Goal: Transaction & Acquisition: Subscribe to service/newsletter

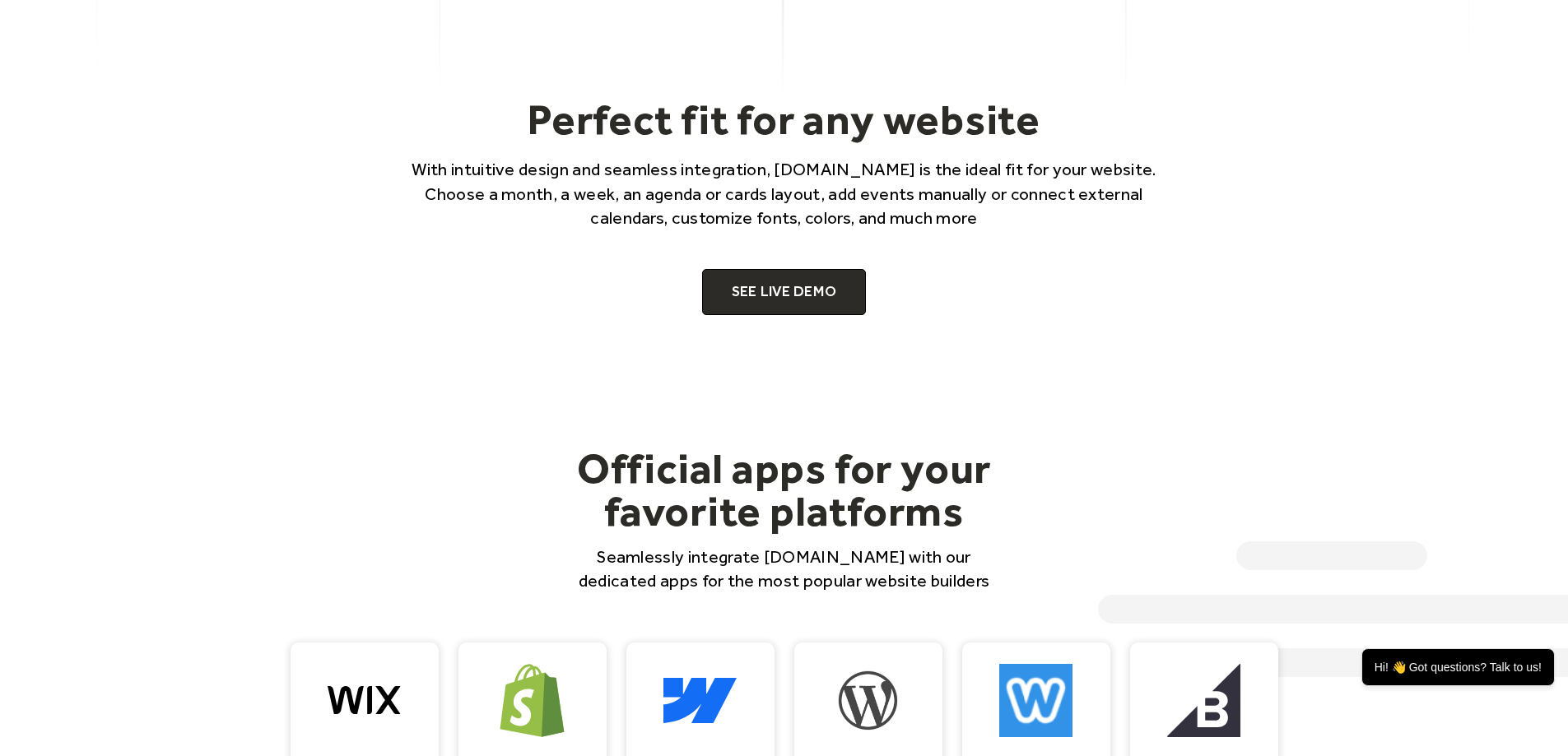
scroll to position [1316, 0]
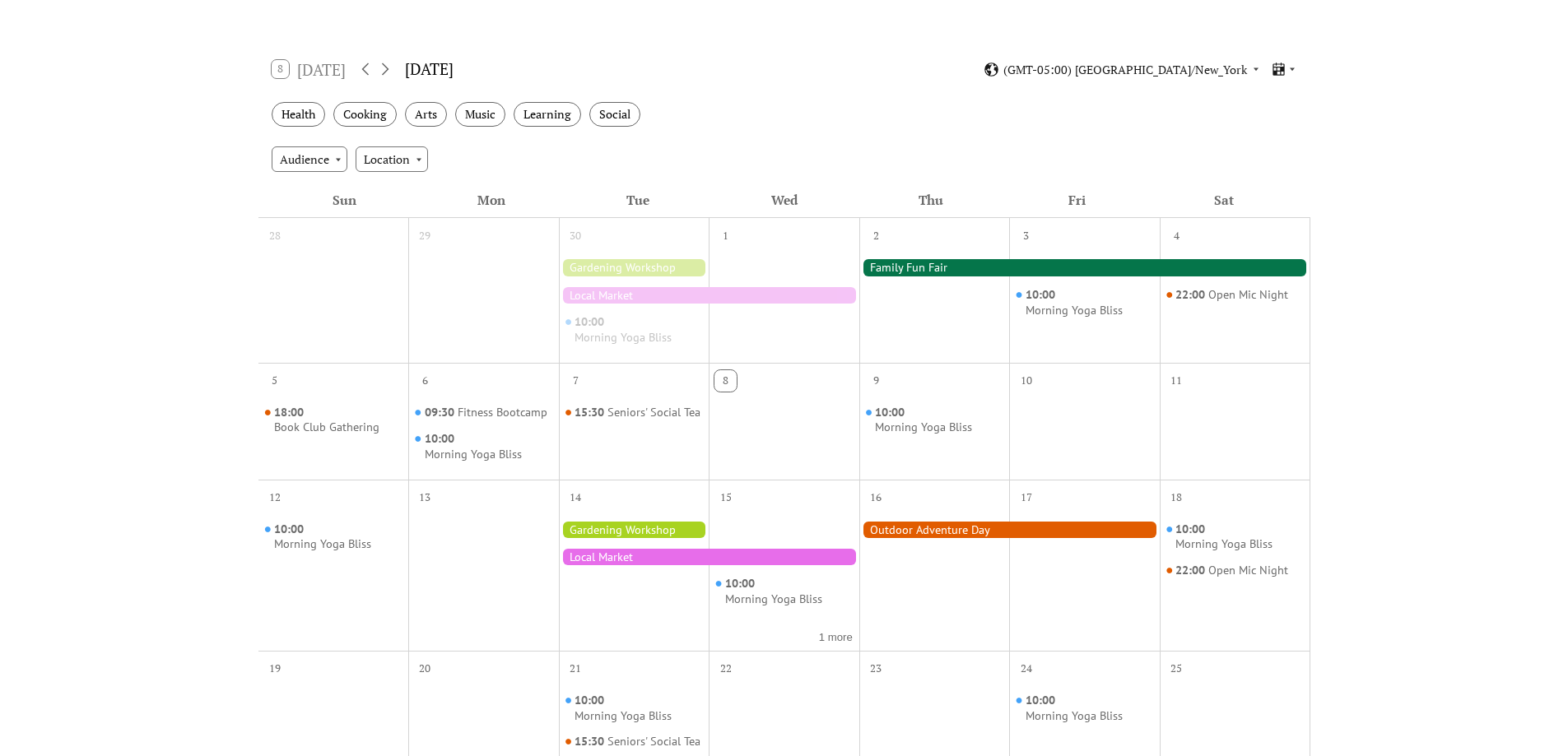
scroll to position [247, 0]
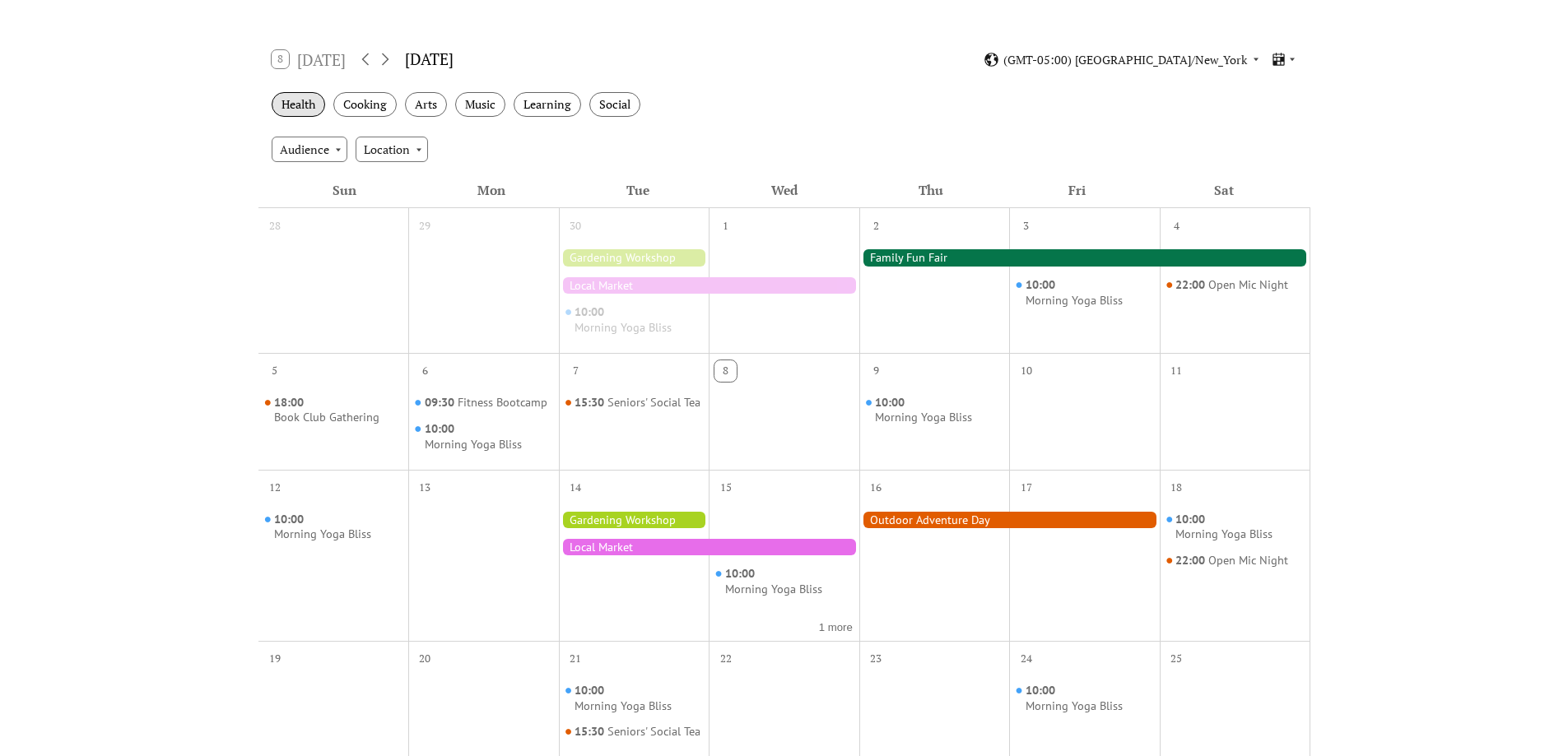
click at [306, 103] on div "Health" at bounding box center [298, 104] width 53 height 26
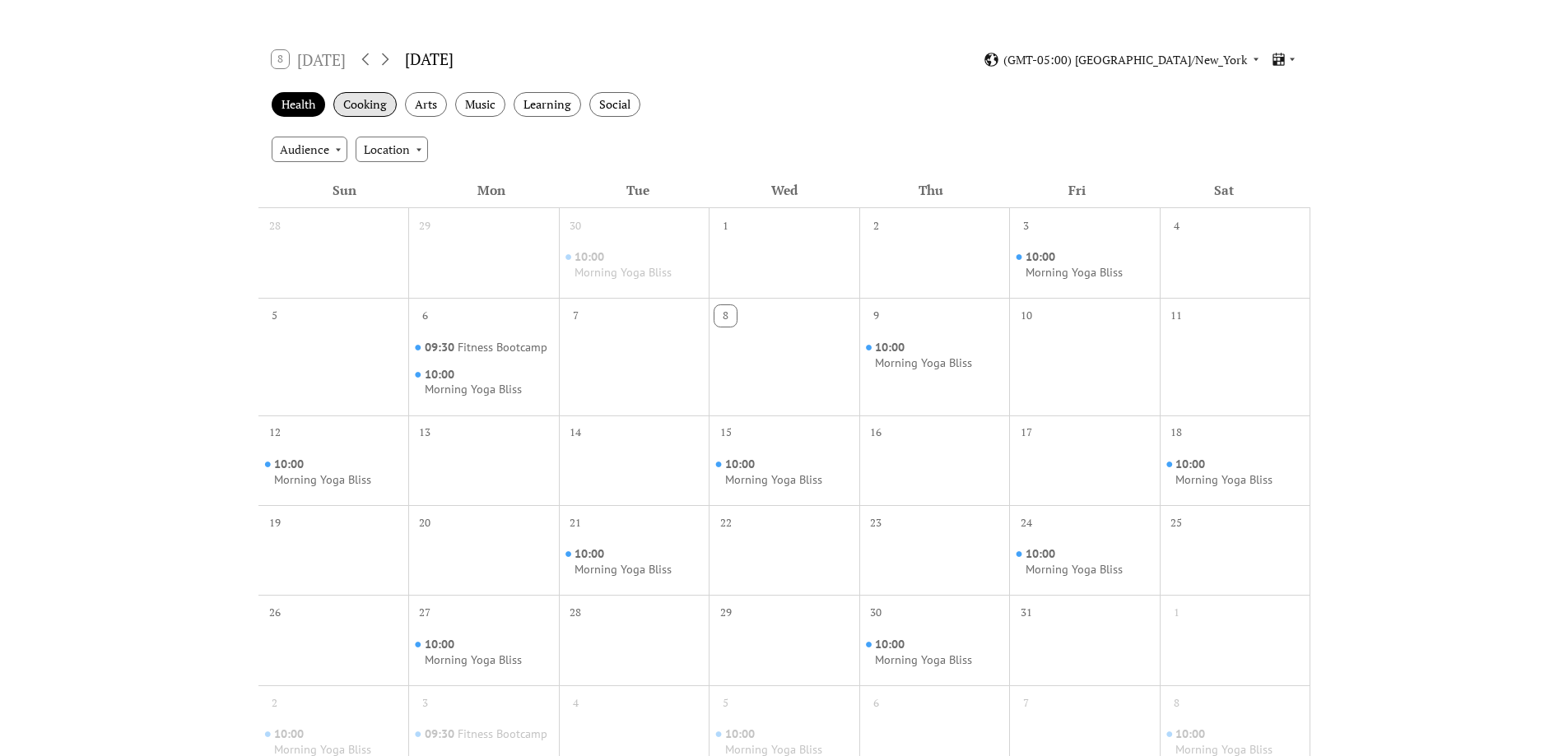
click at [359, 102] on div "Cooking" at bounding box center [365, 104] width 64 height 26
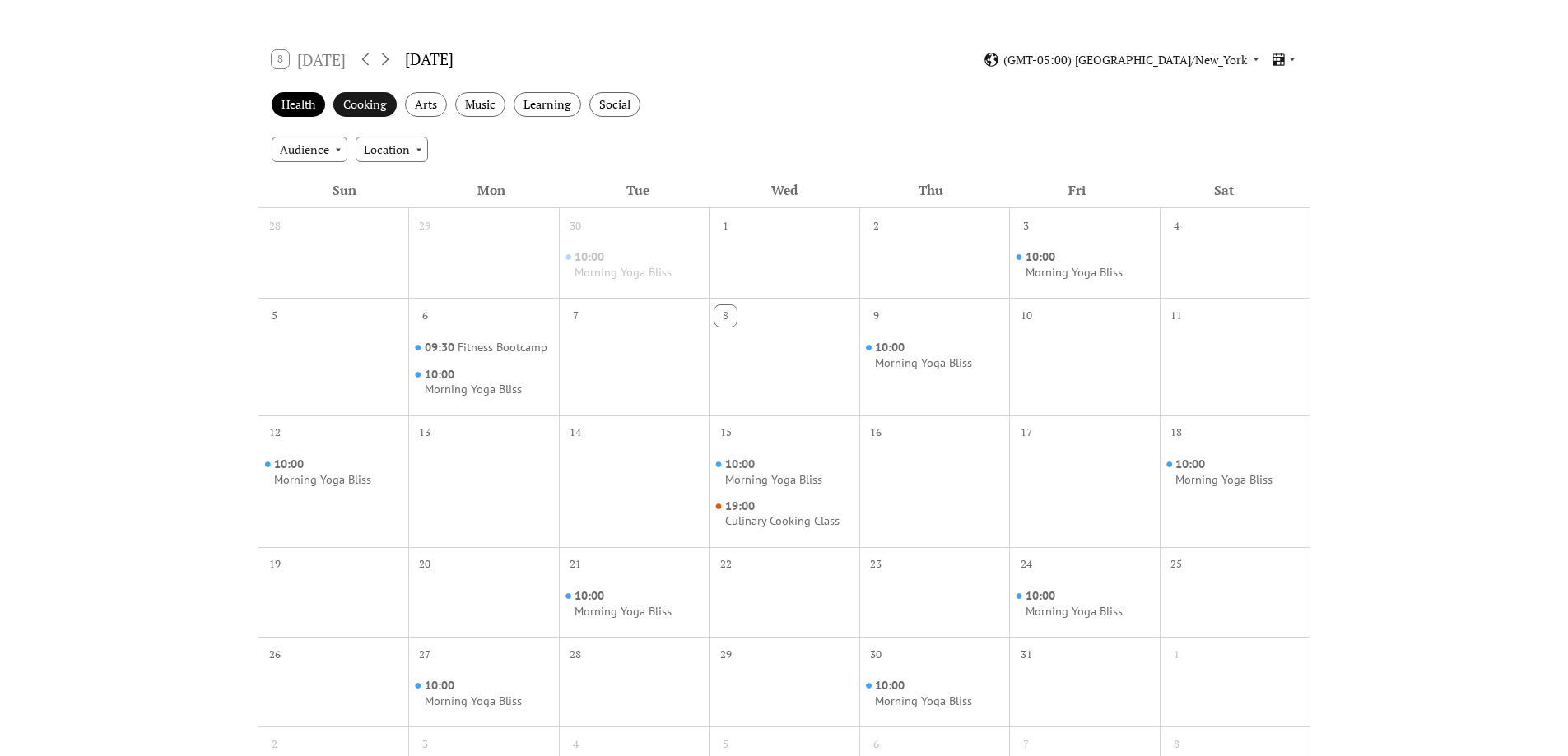
click at [354, 97] on div "Cooking" at bounding box center [365, 104] width 64 height 26
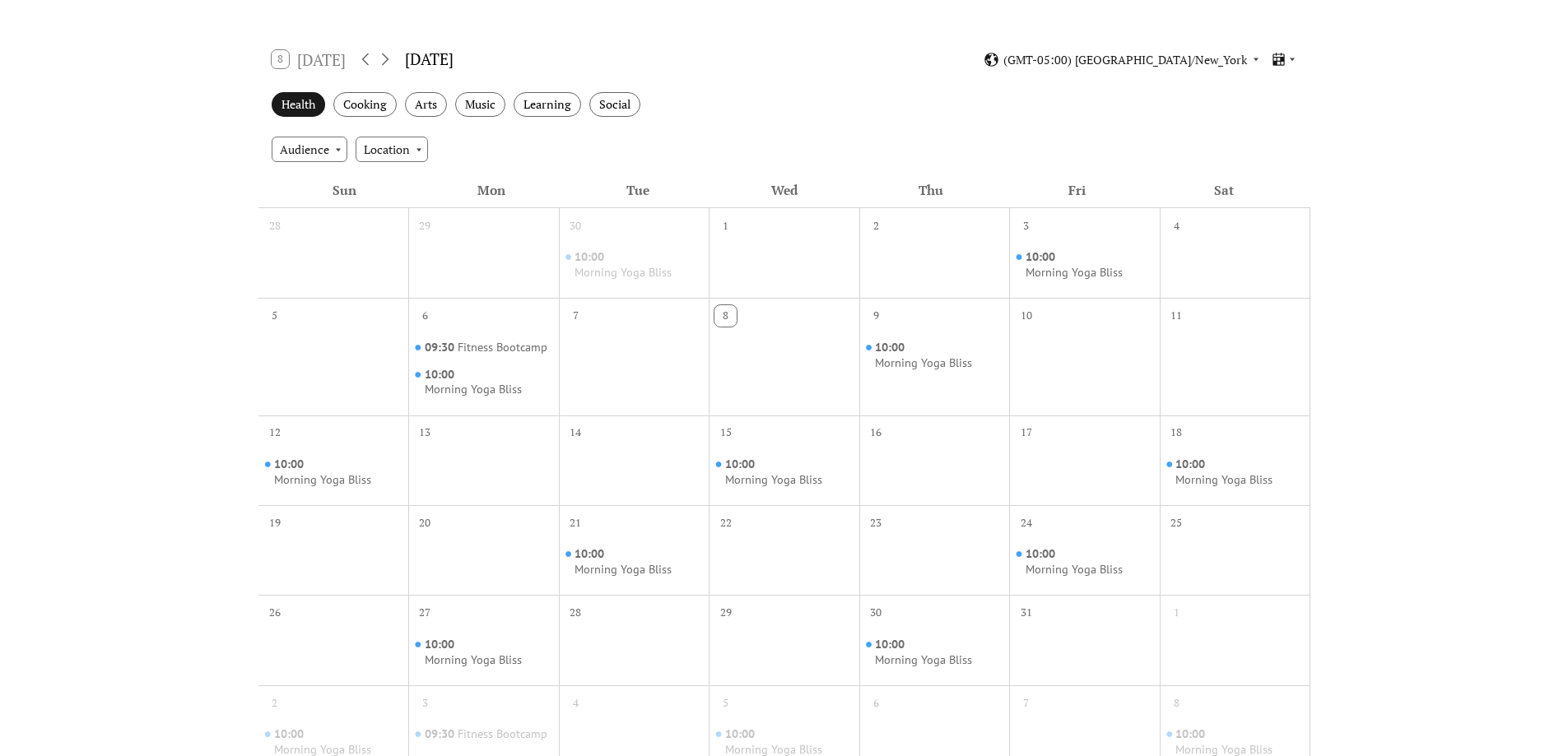
click at [306, 97] on div "Health" at bounding box center [298, 104] width 53 height 26
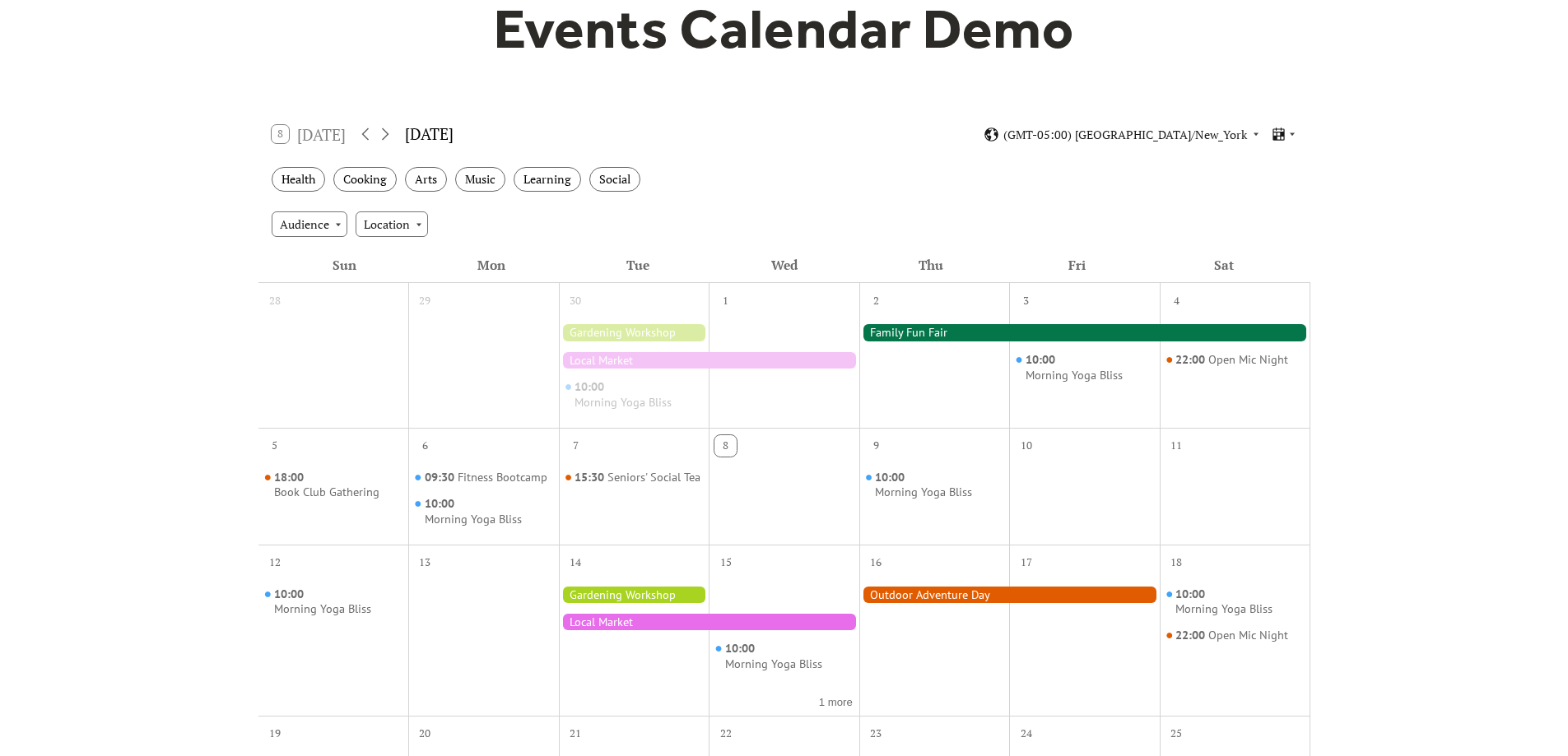
scroll to position [0, 0]
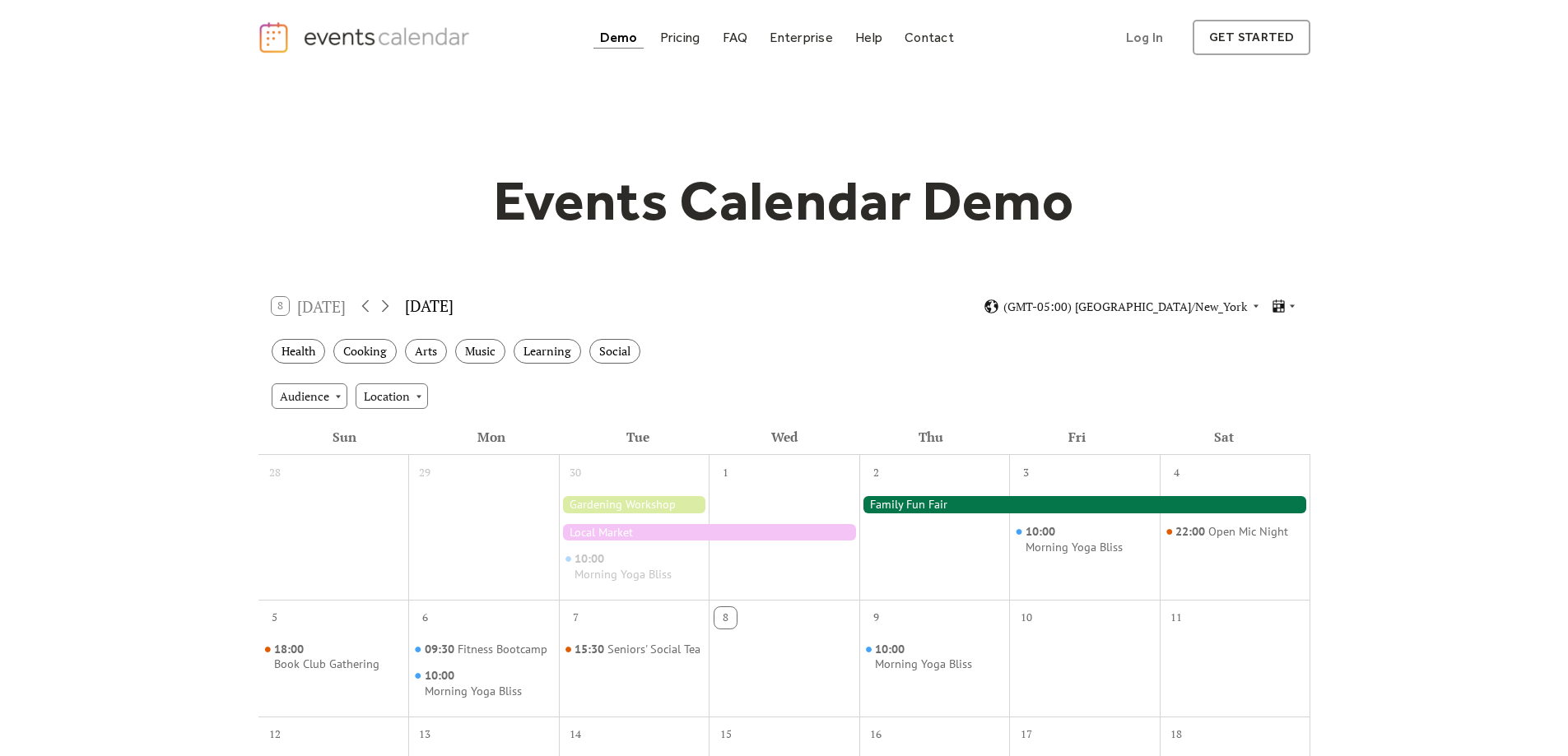
click at [378, 40] on img "home" at bounding box center [366, 38] width 218 height 34
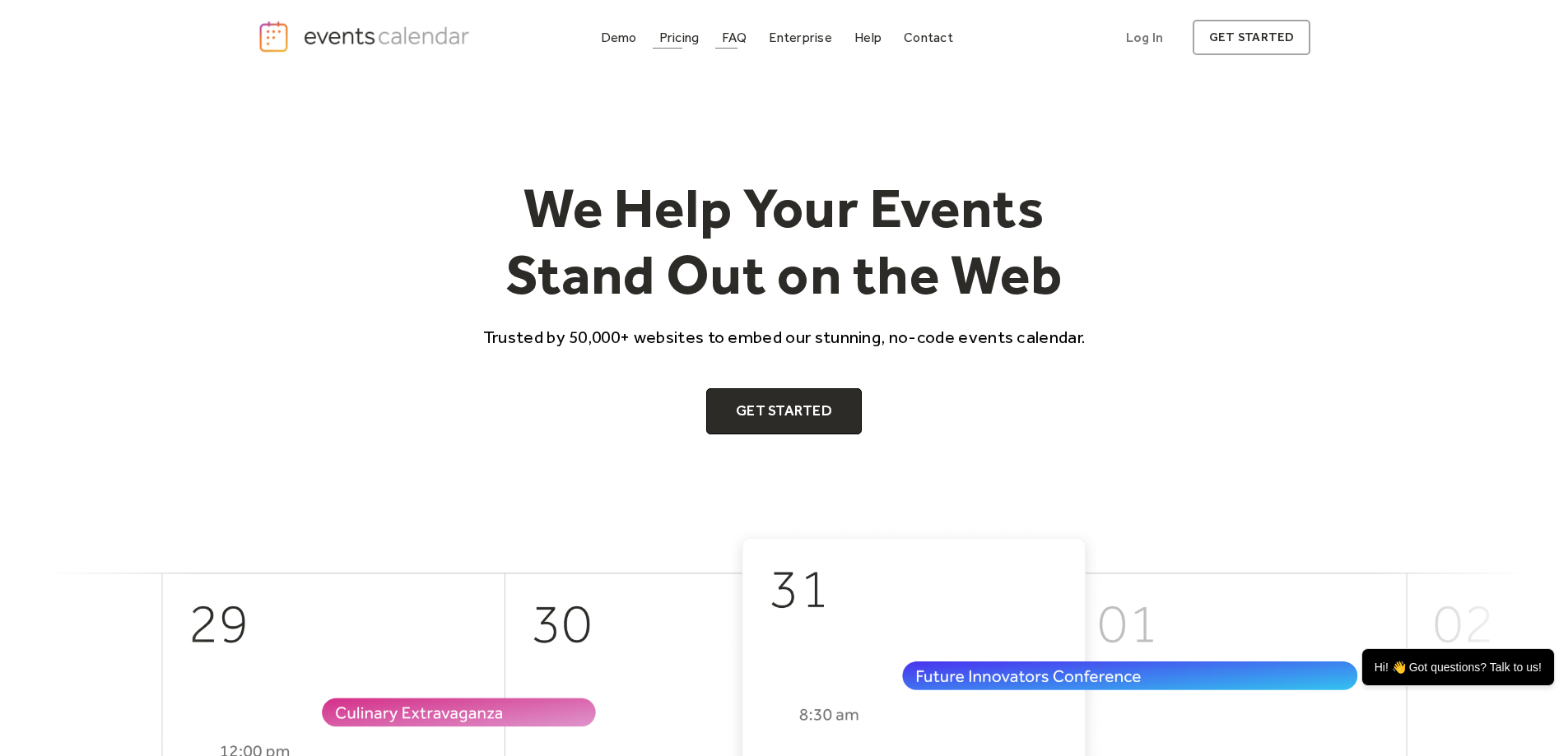
click at [682, 38] on div "Pricing" at bounding box center [679, 38] width 40 height 9
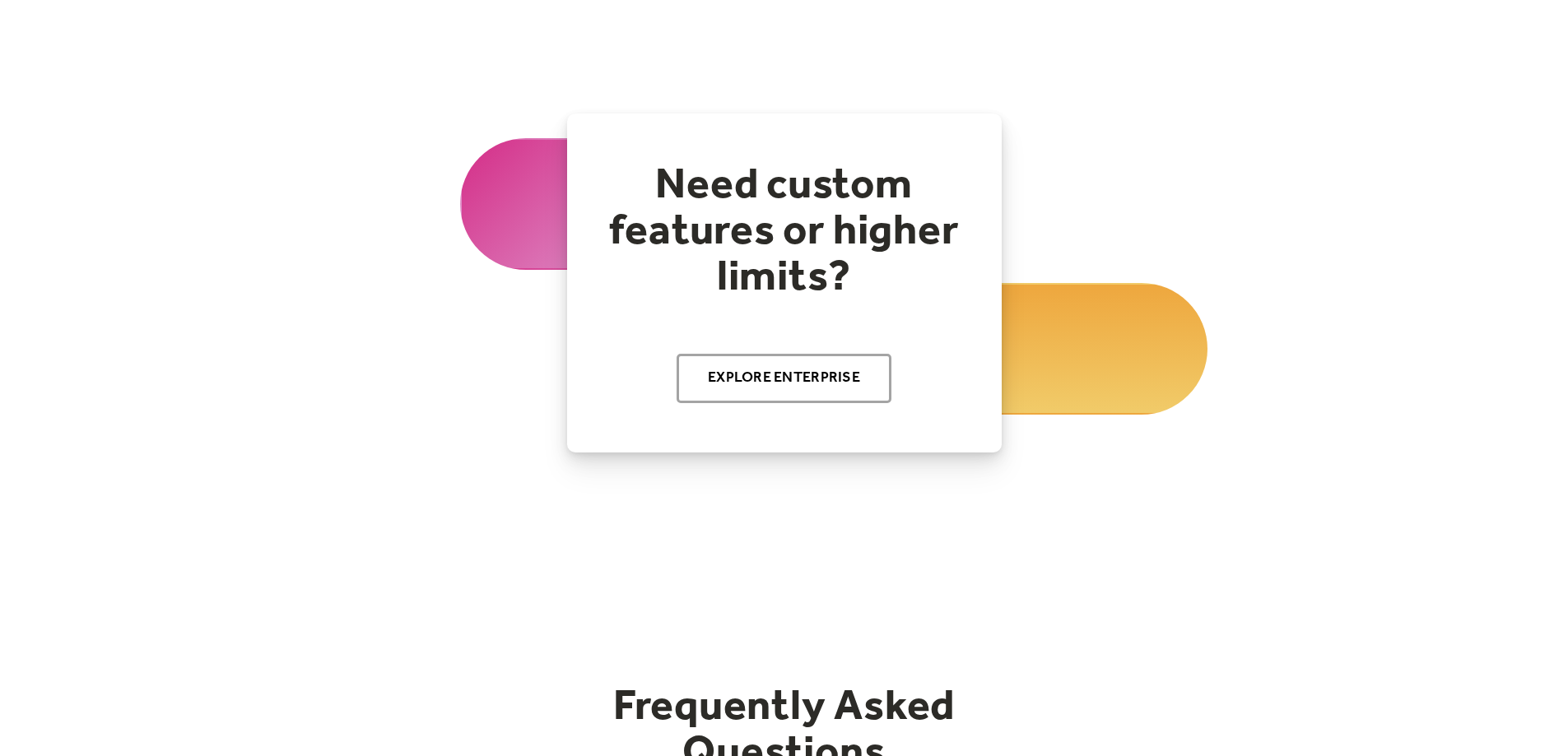
scroll to position [1810, 0]
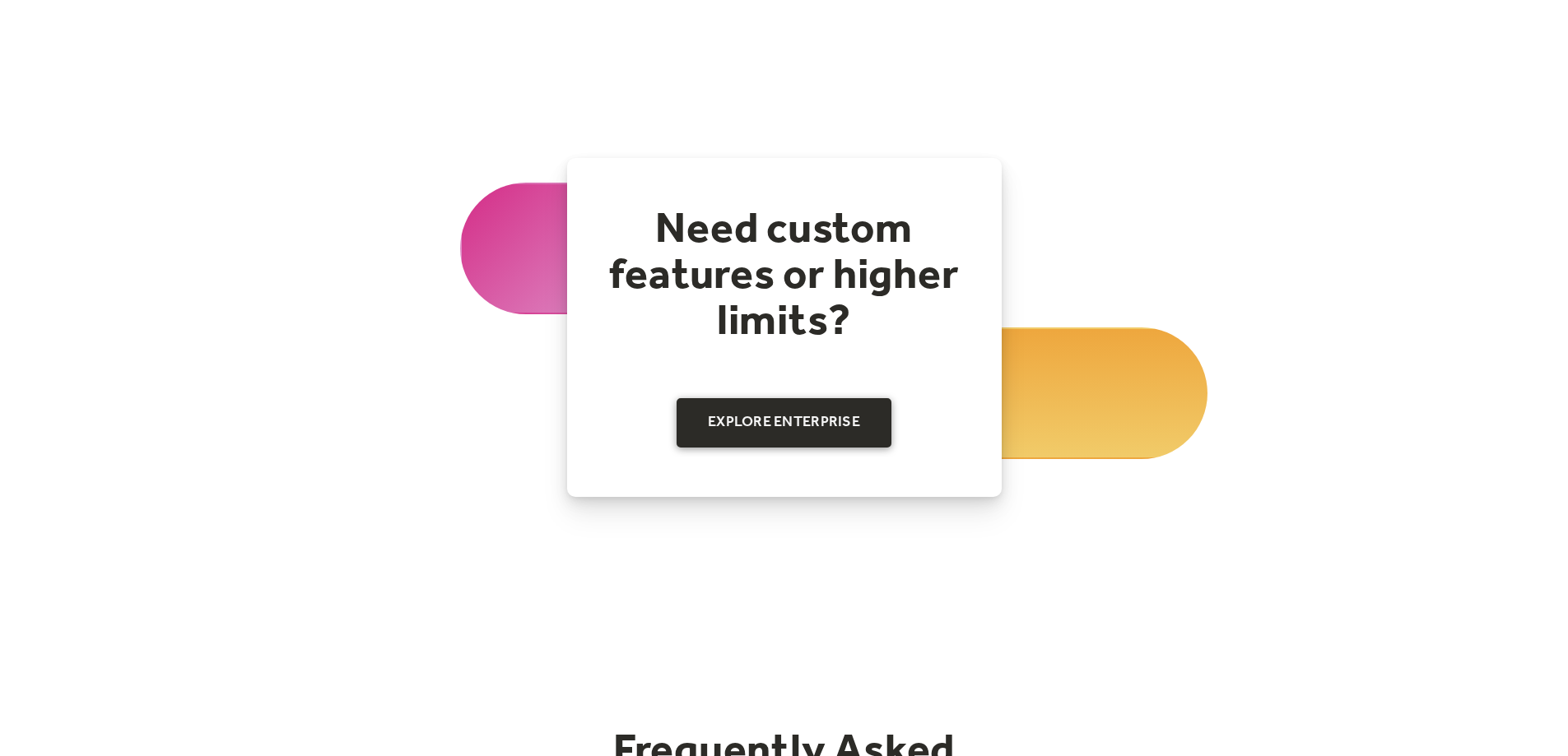
click at [752, 421] on link "Explore Enterprise" at bounding box center [784, 423] width 215 height 49
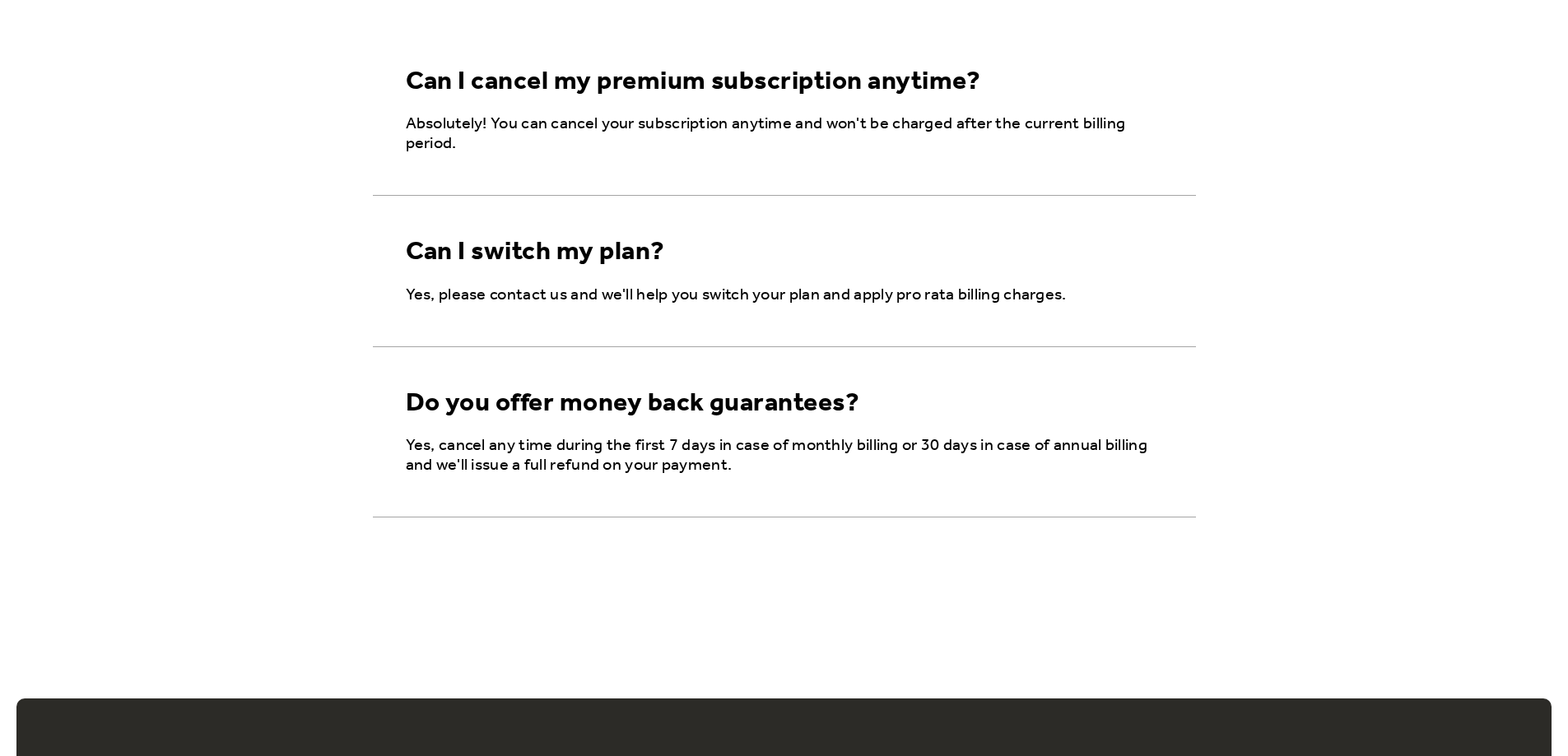
scroll to position [2550, 0]
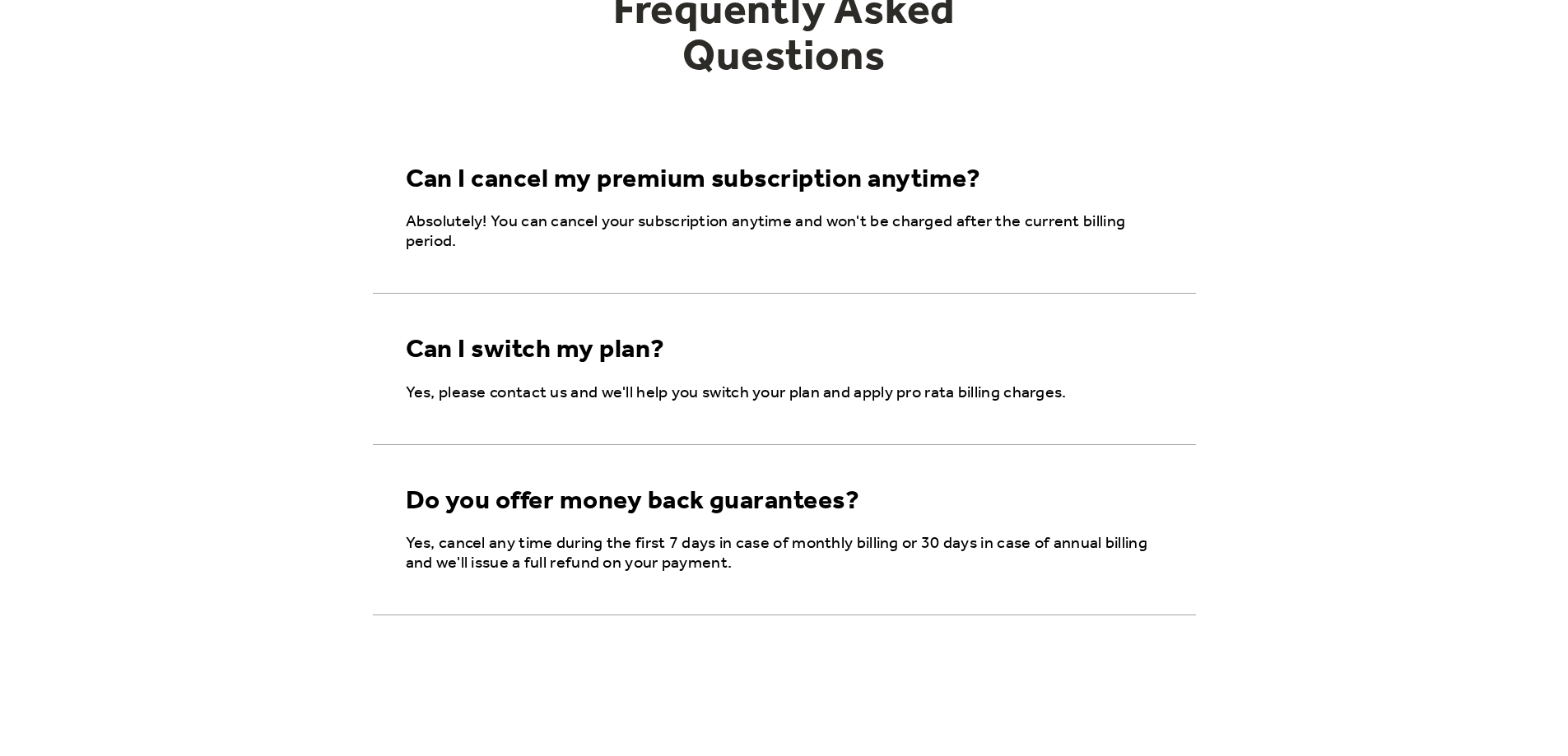
click at [658, 380] on div "Can I switch my plan?" at bounding box center [784, 338] width 823 height 89
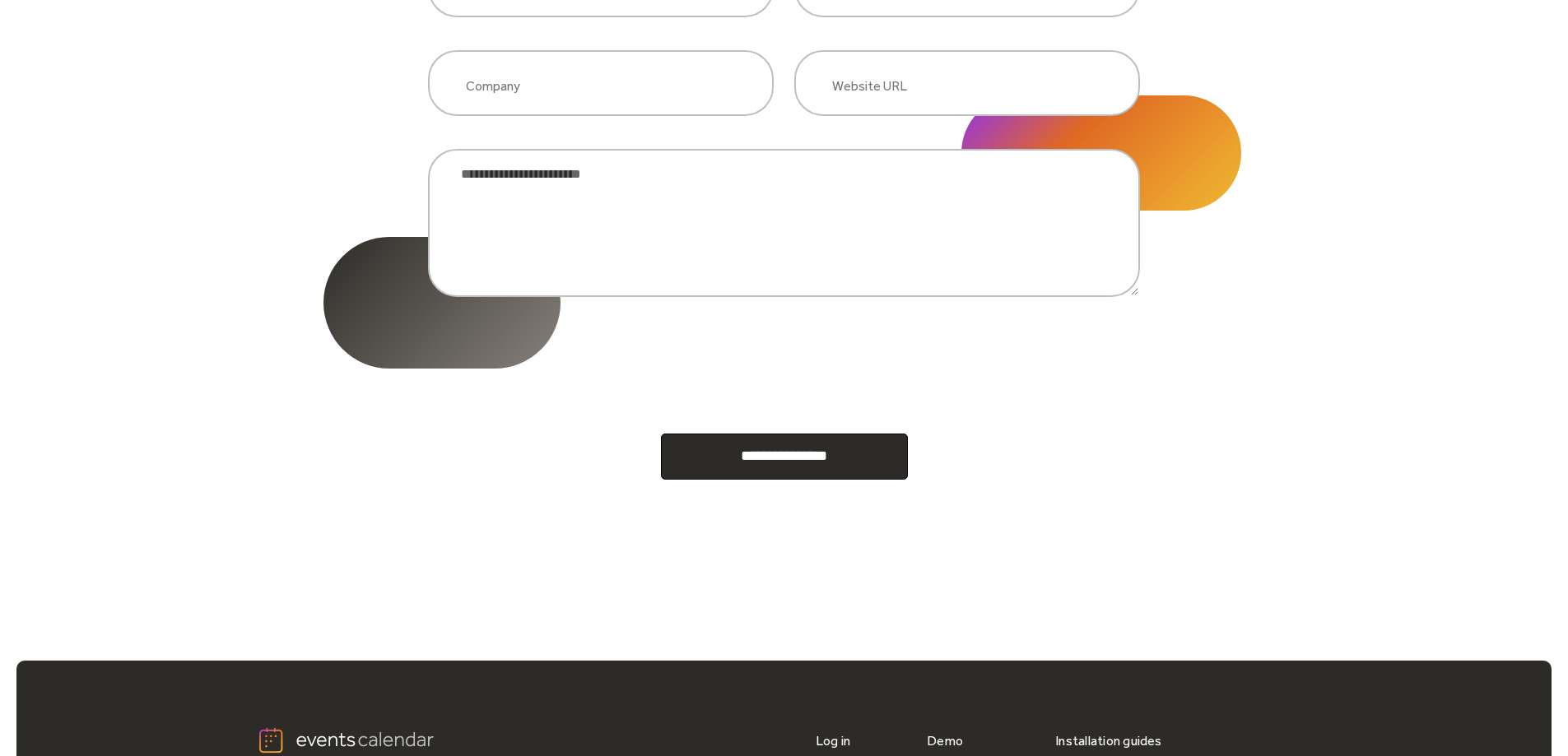
scroll to position [494, 0]
